Goal: Task Accomplishment & Management: Complete application form

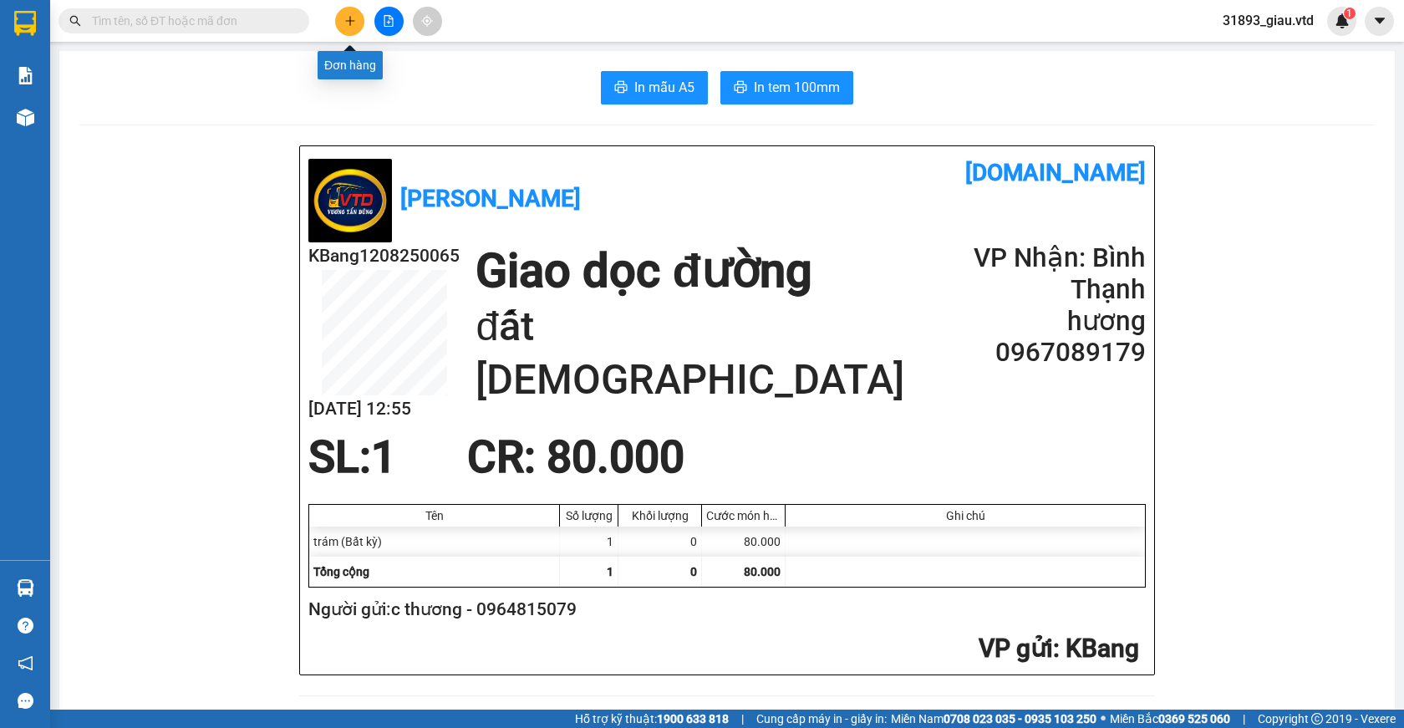
click at [346, 20] on icon "plus" at bounding box center [350, 21] width 12 height 12
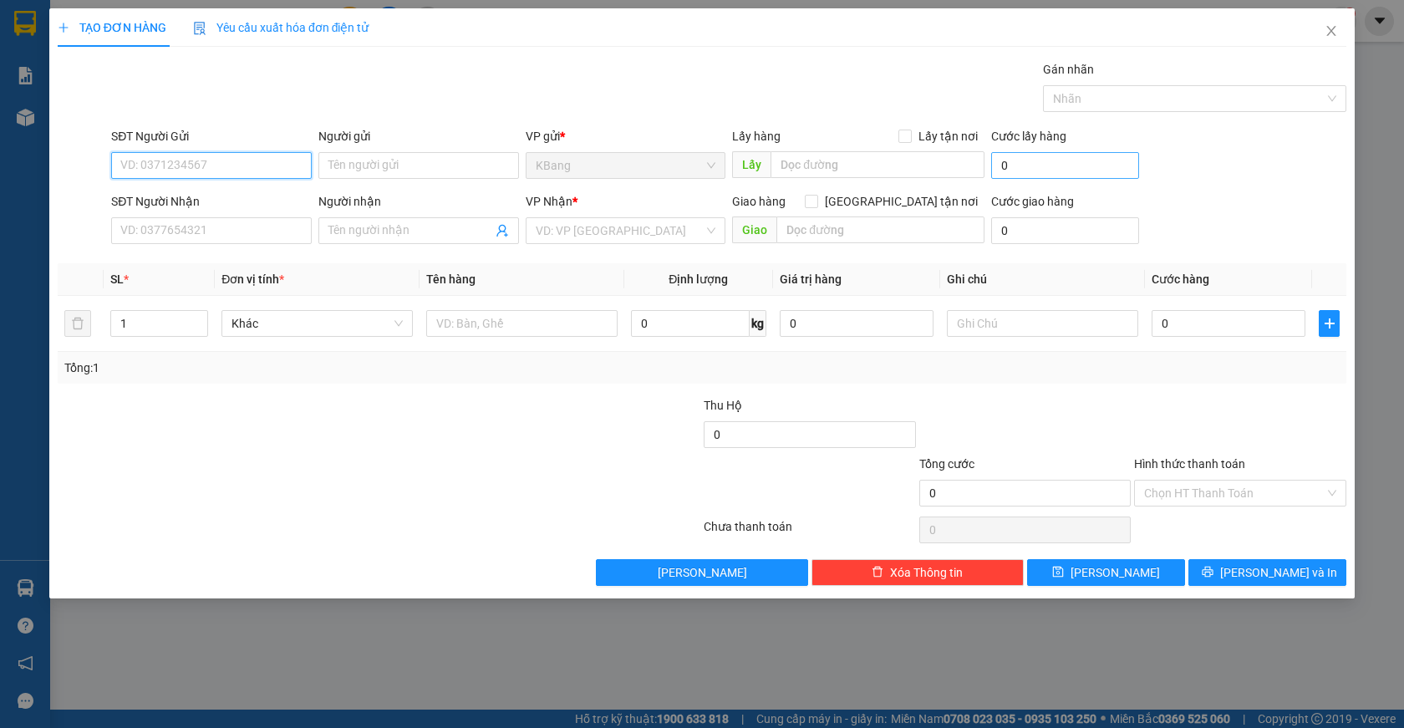
drag, startPoint x: 182, startPoint y: 164, endPoint x: 1003, endPoint y: 170, distance: 820.7
click at [184, 165] on input "SĐT Người Gửi" at bounding box center [211, 165] width 201 height 27
type input "0363847842"
click at [148, 234] on input "SĐT Người Nhận" at bounding box center [211, 230] width 201 height 27
click at [1333, 30] on icon "close" at bounding box center [1331, 31] width 9 height 10
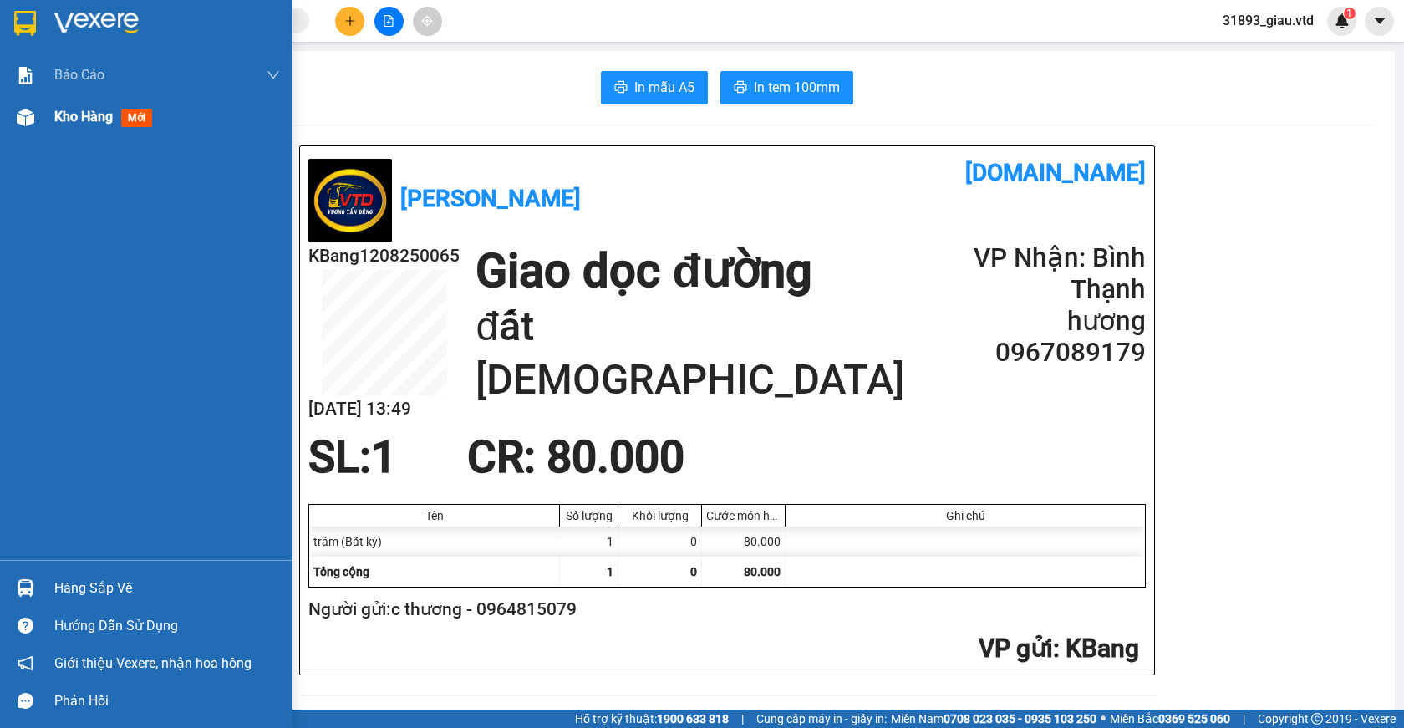
click at [137, 118] on span "mới" at bounding box center [136, 118] width 31 height 18
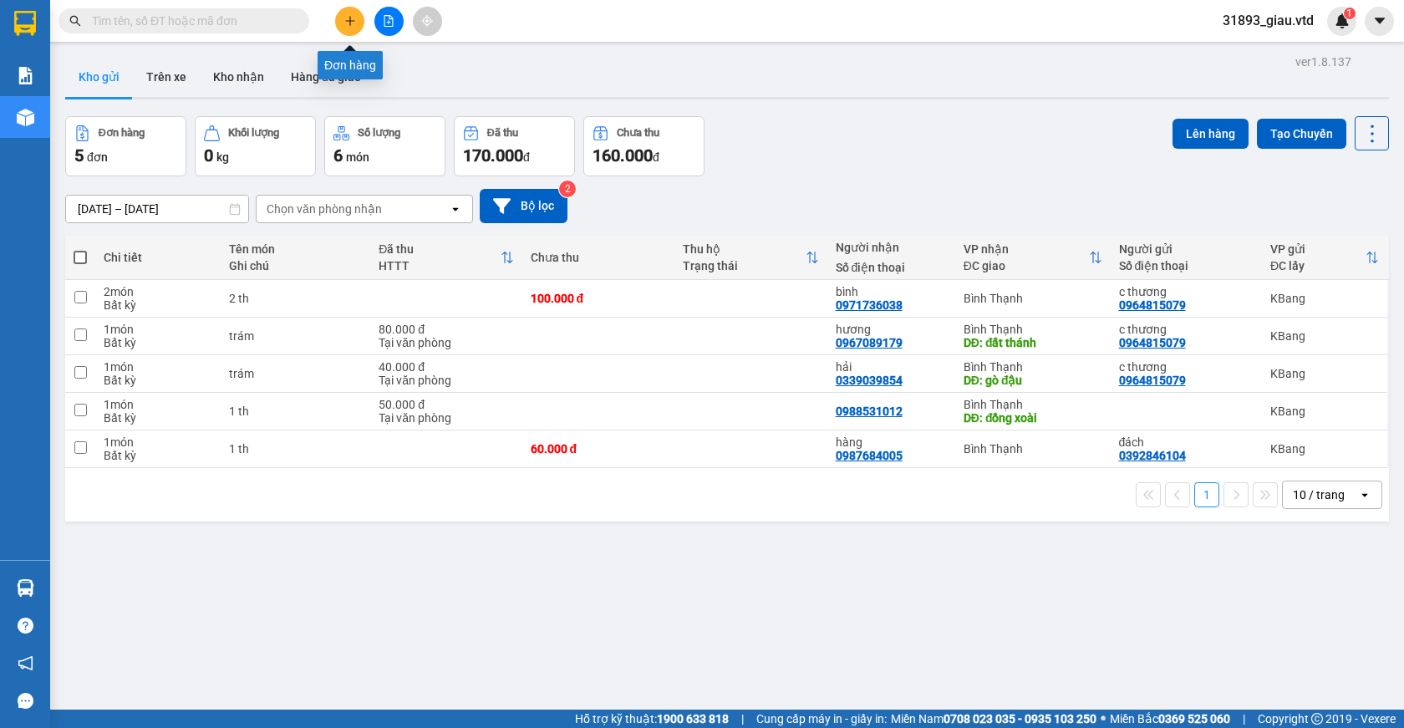
click at [348, 27] on button at bounding box center [349, 21] width 29 height 29
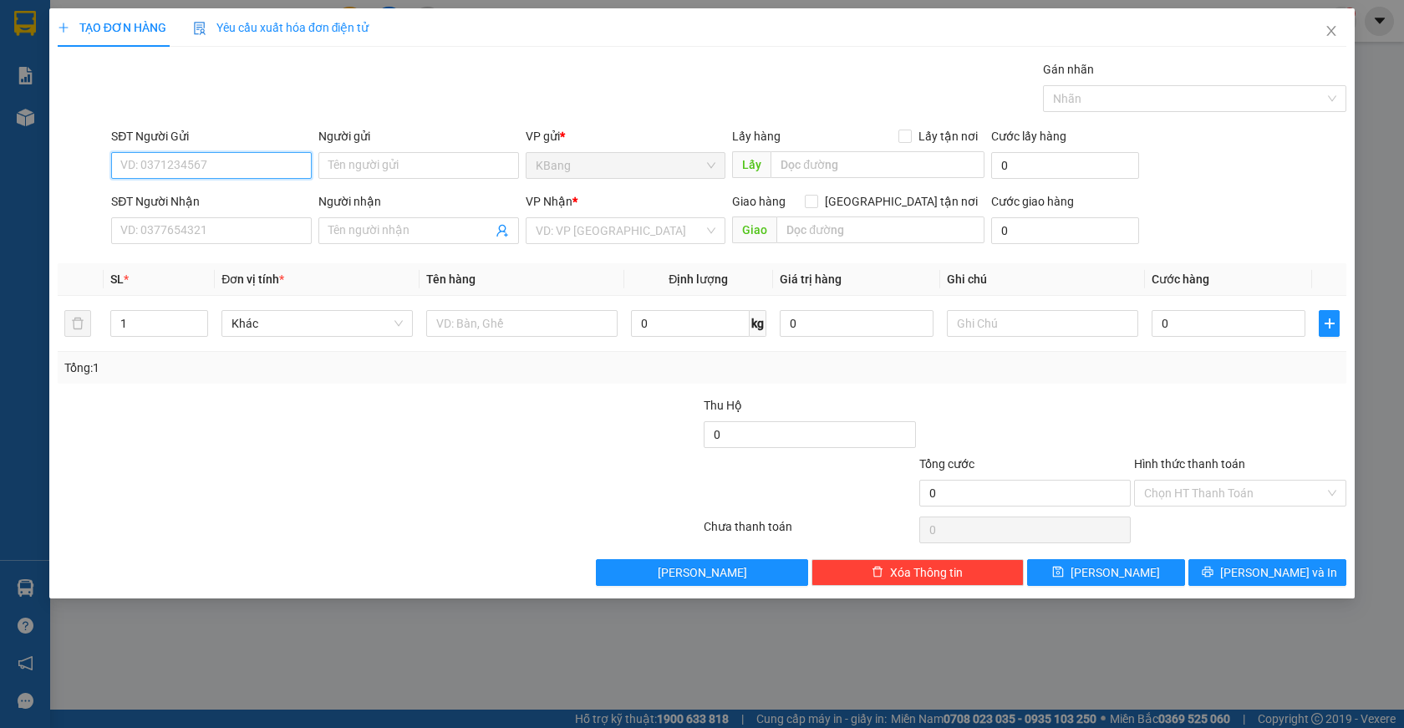
drag, startPoint x: 179, startPoint y: 170, endPoint x: 381, endPoint y: 69, distance: 225.7
click at [179, 169] on input "SĐT Người Gửi" at bounding box center [211, 165] width 201 height 27
click at [198, 204] on div "0978321977" at bounding box center [211, 199] width 181 height 18
type input "0978321977"
type input "0966662059"
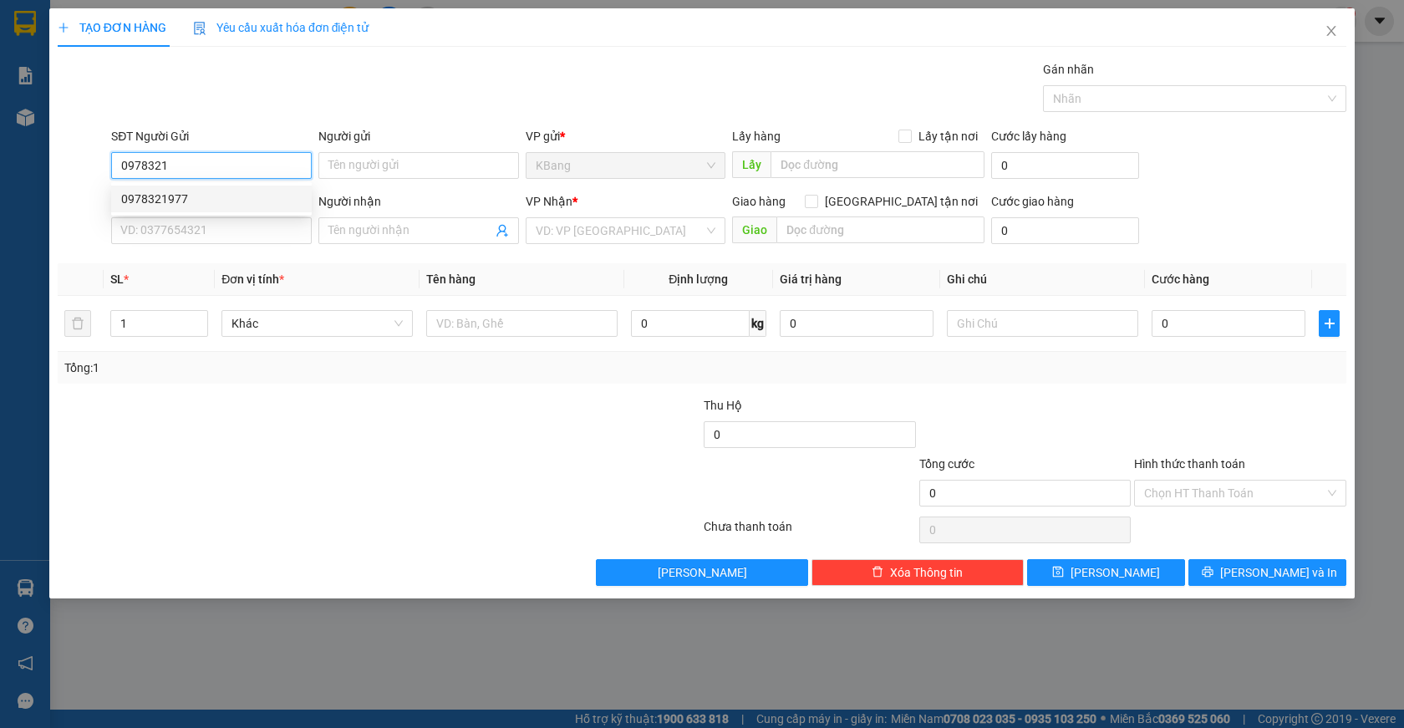
type input "gò đậu"
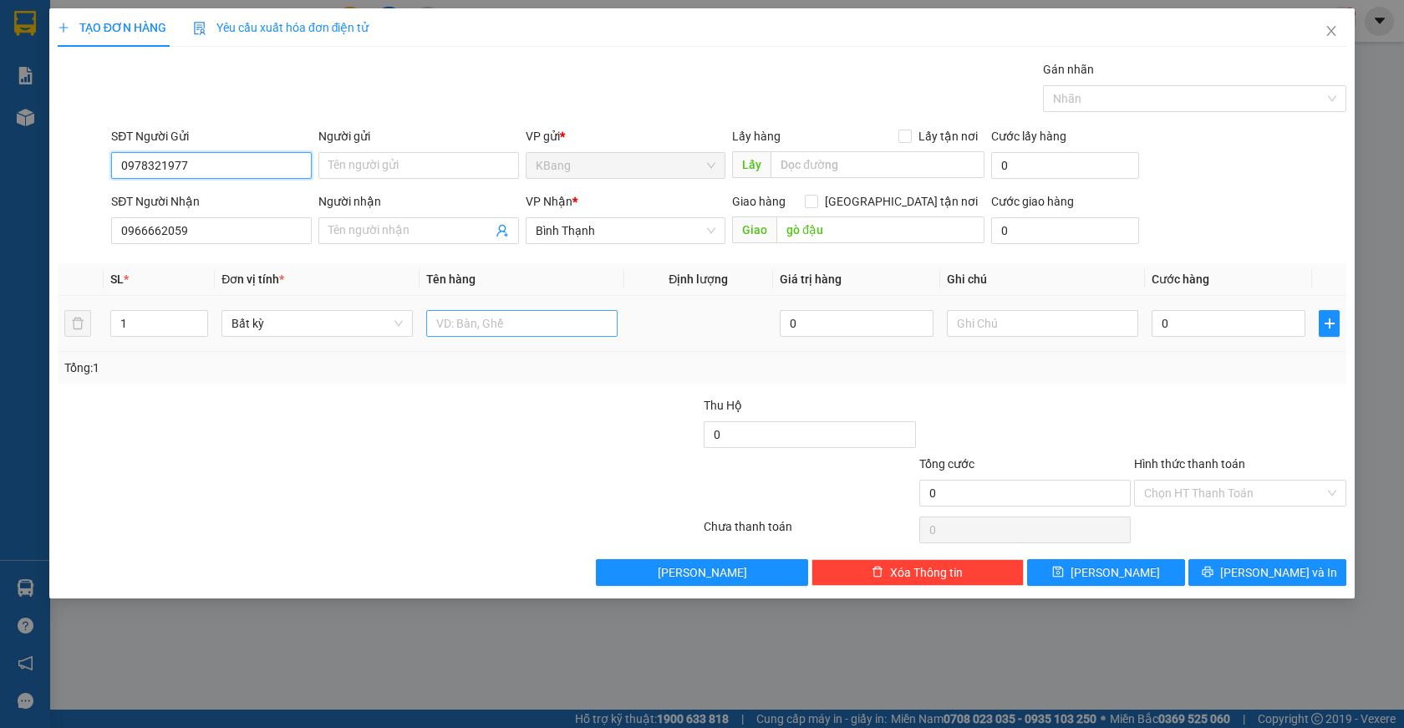
type input "0978321977"
drag, startPoint x: 463, startPoint y: 325, endPoint x: 463, endPoint y: 400, distance: 75.2
click at [463, 343] on td at bounding box center [522, 324] width 205 height 56
type input "1 th"
type input "8"
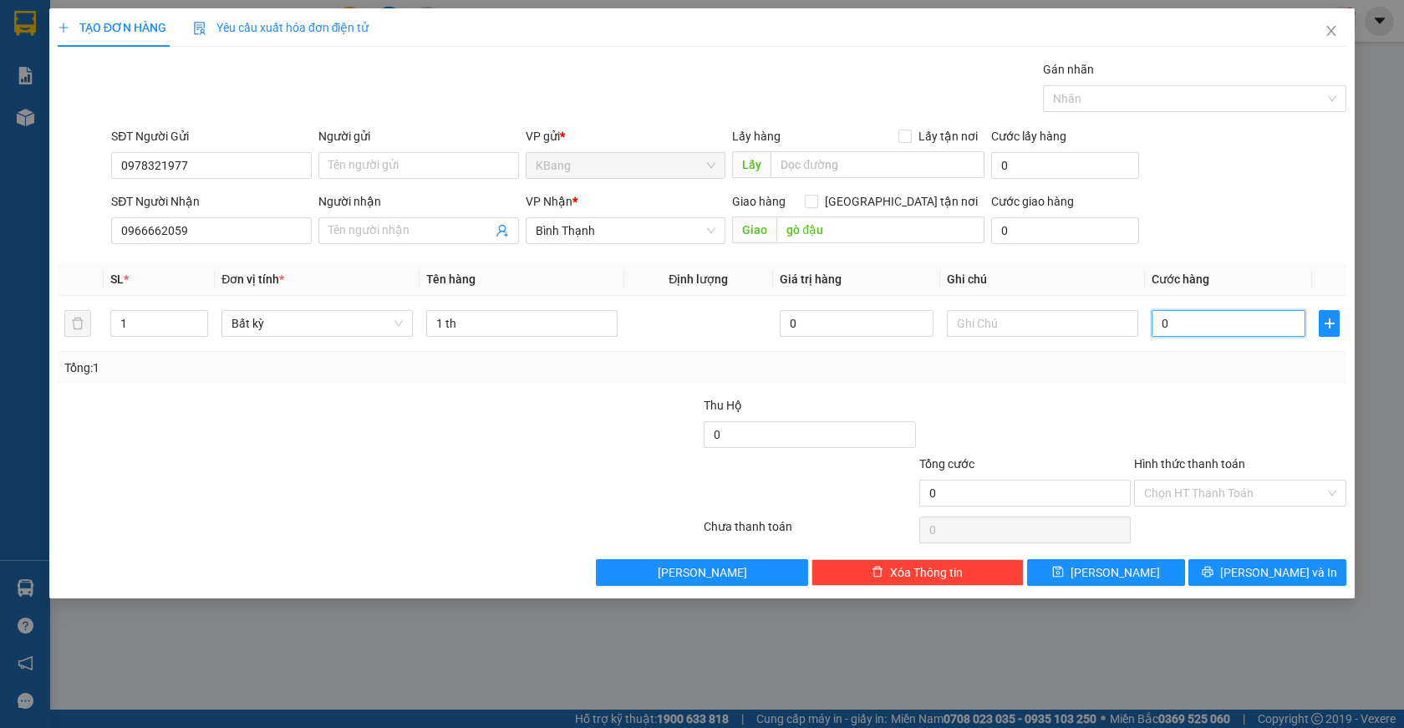
type input "8"
type input "80"
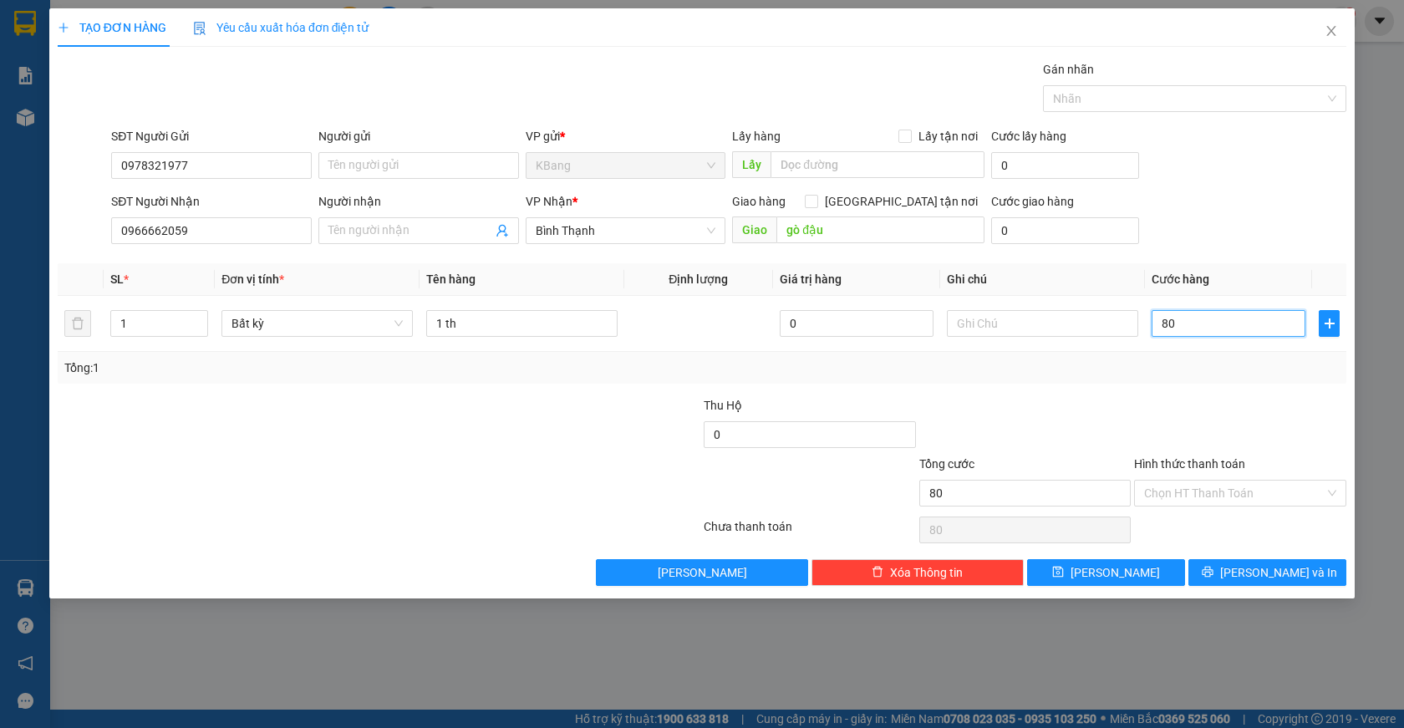
type input "800"
type input "8.000"
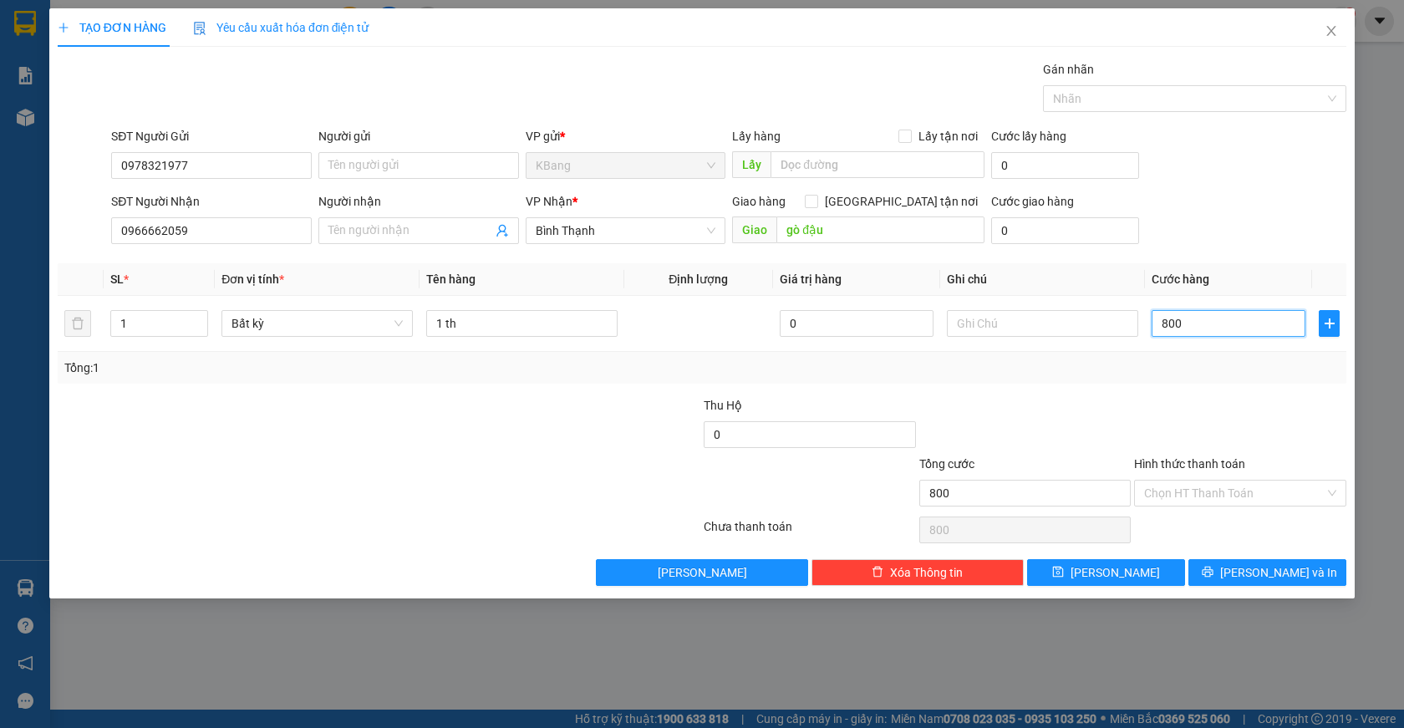
type input "8.000"
type input "80.000"
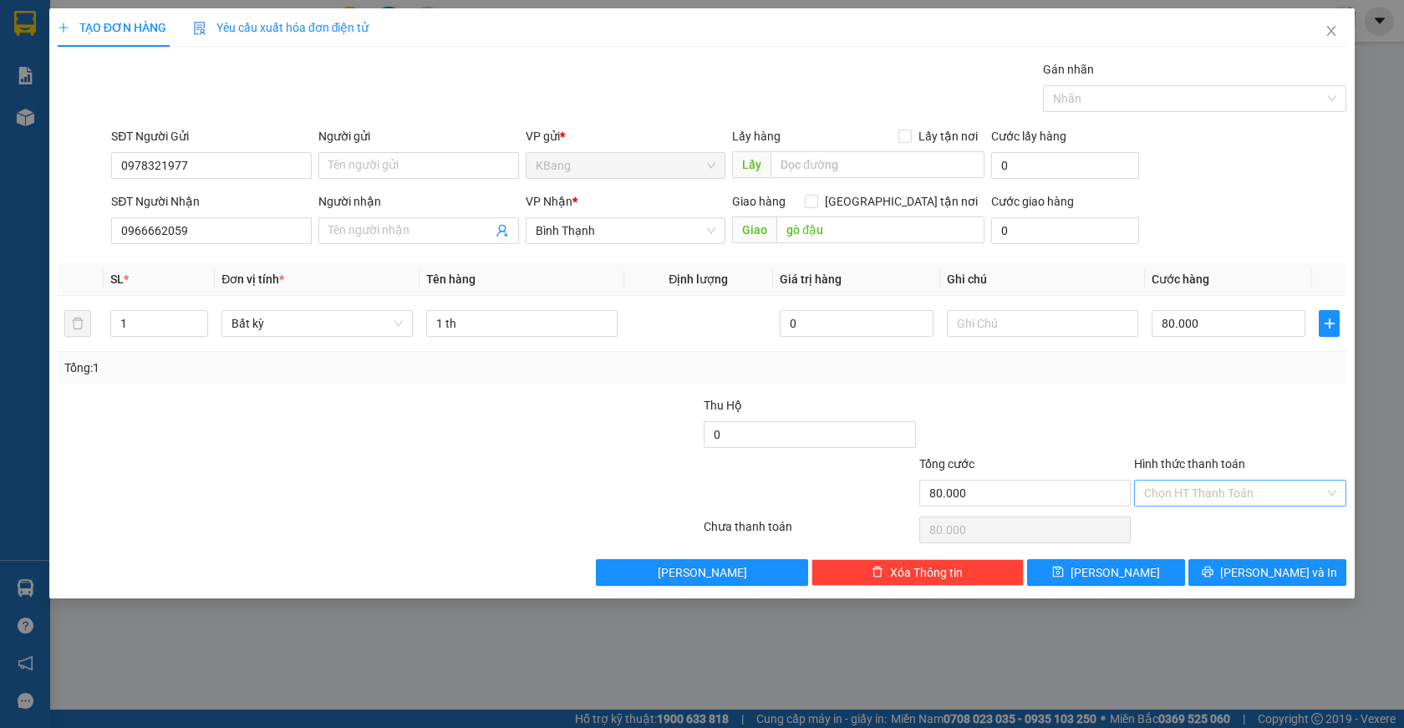
click at [1188, 492] on input "Hình thức thanh toán" at bounding box center [1234, 493] width 181 height 25
click at [1198, 528] on div "Tại văn phòng" at bounding box center [1240, 526] width 192 height 18
type input "0"
click at [1276, 573] on span "[PERSON_NAME] và In" at bounding box center [1278, 572] width 117 height 18
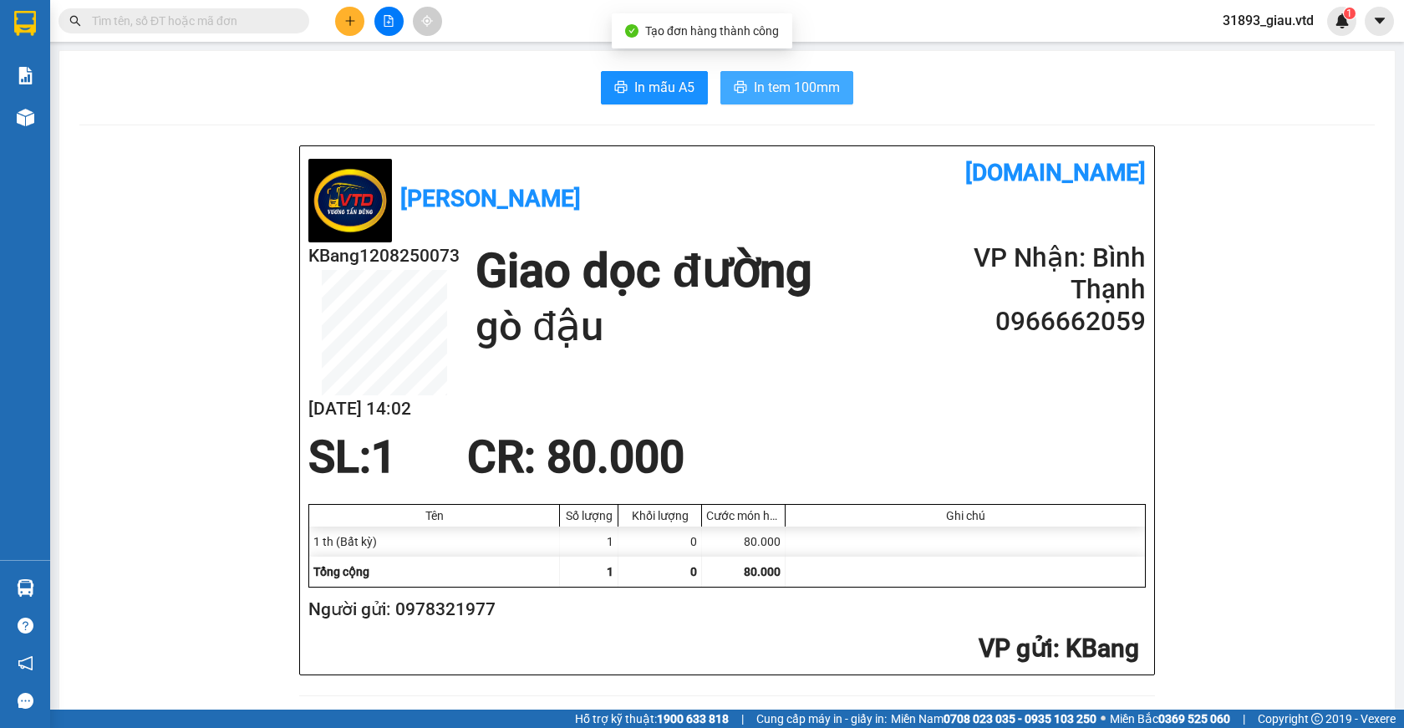
click at [782, 87] on span "In tem 100mm" at bounding box center [797, 87] width 86 height 21
